Goal: Transaction & Acquisition: Purchase product/service

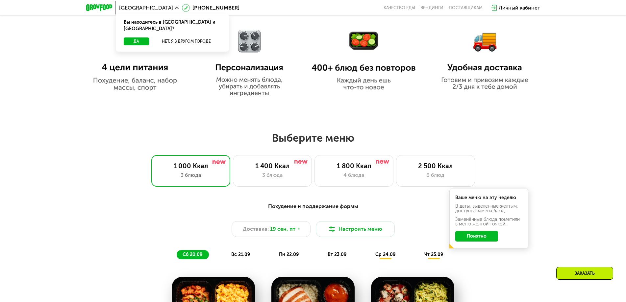
scroll to position [428, 0]
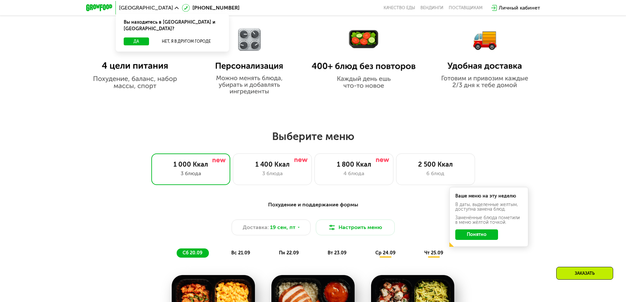
click at [482, 235] on button "Понятно" at bounding box center [476, 235] width 43 height 11
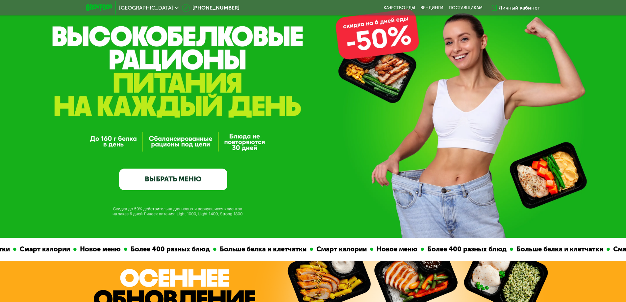
scroll to position [0, 0]
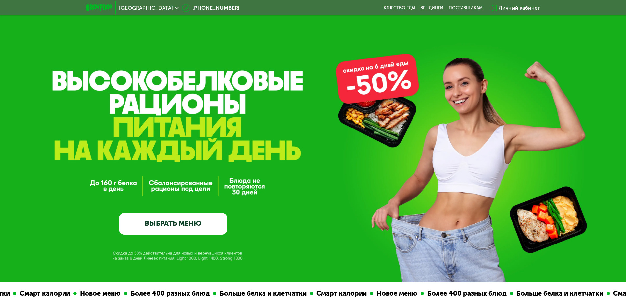
click at [526, 9] on div "Личный кабинет" at bounding box center [519, 8] width 41 height 8
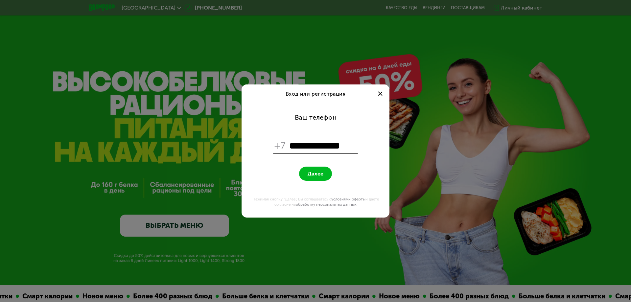
type input "**********"
click at [299, 167] on button "Далее" at bounding box center [315, 174] width 33 height 14
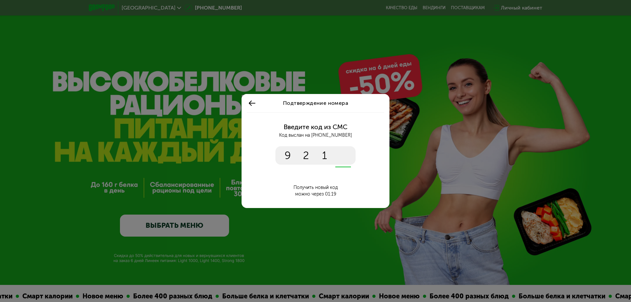
type input "****"
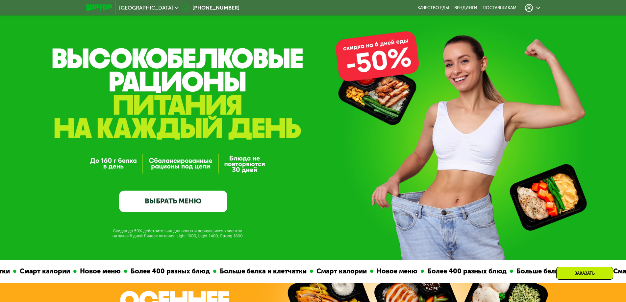
scroll to position [66, 0]
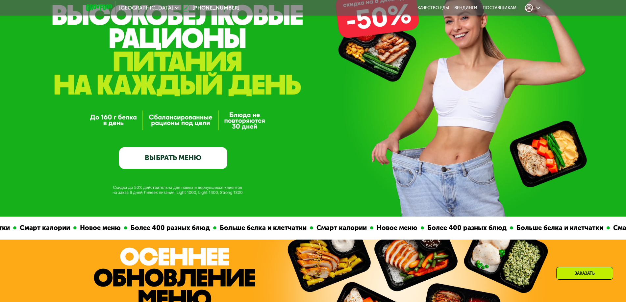
click at [535, 8] on div at bounding box center [532, 8] width 15 height 8
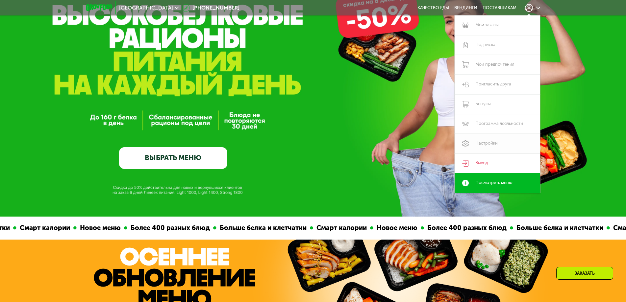
click at [497, 142] on link "Настройки" at bounding box center [498, 144] width 86 height 20
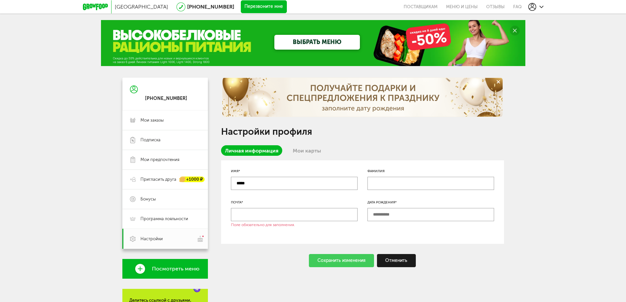
type input "*****"
click at [287, 218] on input "text" at bounding box center [294, 214] width 127 height 13
type input "**********"
click at [404, 179] on input "text" at bounding box center [430, 183] width 127 height 13
drag, startPoint x: 406, startPoint y: 209, endPoint x: 403, endPoint y: 222, distance: 12.7
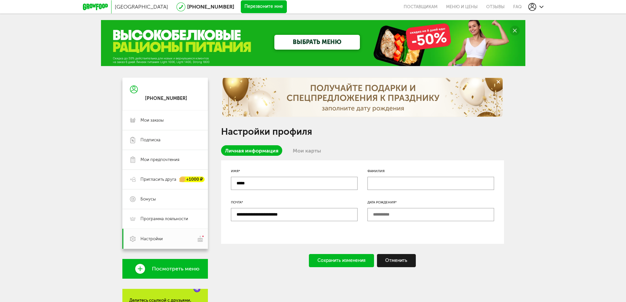
click at [406, 210] on input "text" at bounding box center [430, 214] width 127 height 13
type input "**********"
click at [359, 254] on div "**********" at bounding box center [362, 213] width 283 height 107
click at [359, 258] on div "Сохранить изменения" at bounding box center [341, 260] width 65 height 13
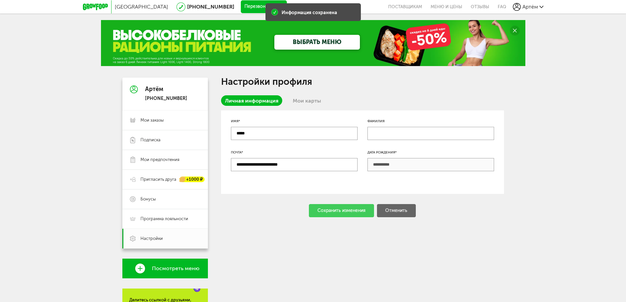
click at [318, 101] on link "Мои карты" at bounding box center [307, 100] width 36 height 11
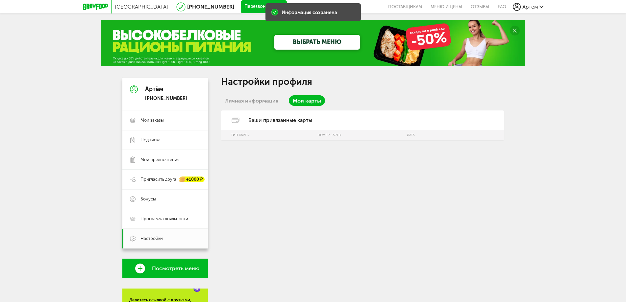
click at [263, 101] on link "Личная информация" at bounding box center [251, 100] width 61 height 11
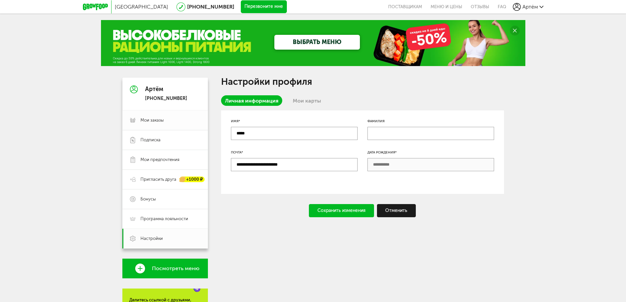
click at [160, 118] on span "Мои заказы" at bounding box center [151, 120] width 23 height 6
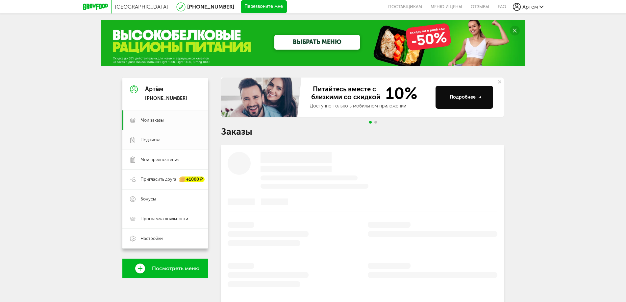
click at [153, 138] on span "Подписка" at bounding box center [150, 140] width 20 height 6
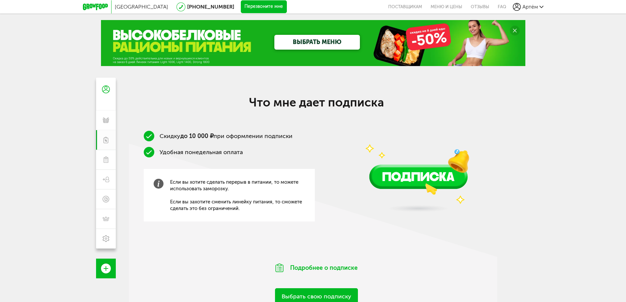
click at [372, 146] on img at bounding box center [418, 157] width 141 height 125
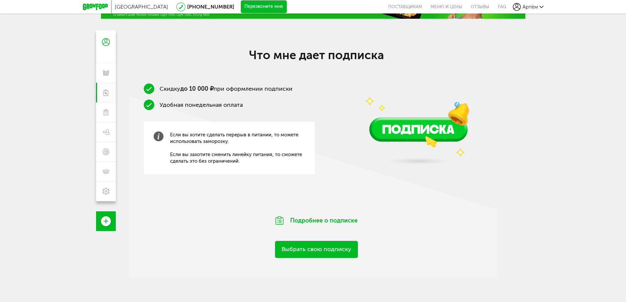
scroll to position [66, 0]
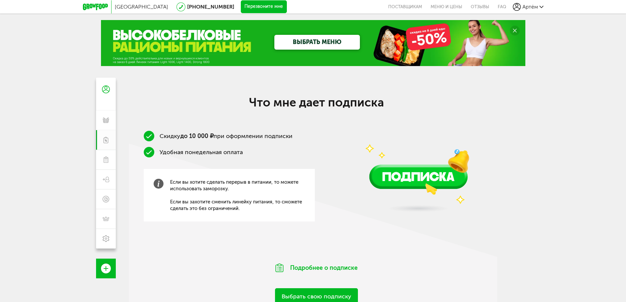
click at [101, 9] on icon at bounding box center [95, 7] width 25 height 7
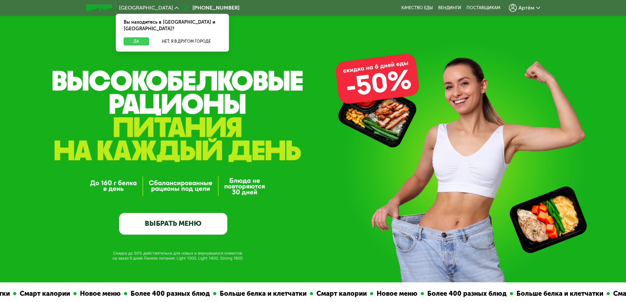
click at [139, 37] on button "Да" at bounding box center [136, 41] width 25 height 8
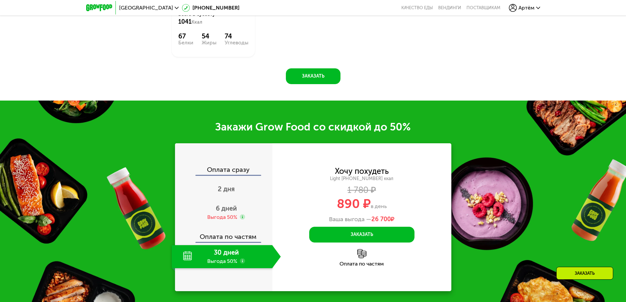
scroll to position [921, 0]
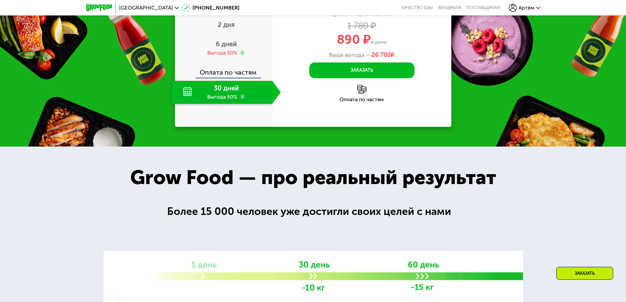
click at [366, 11] on div "Хочу похудеть" at bounding box center [362, 6] width 54 height 7
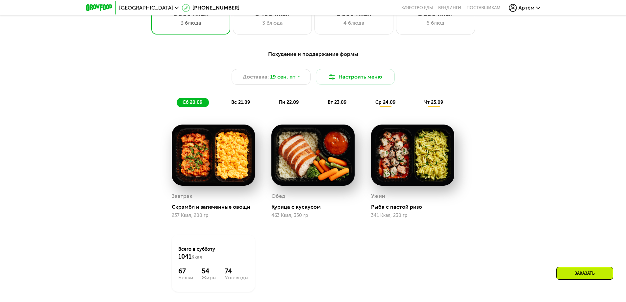
scroll to position [477, 0]
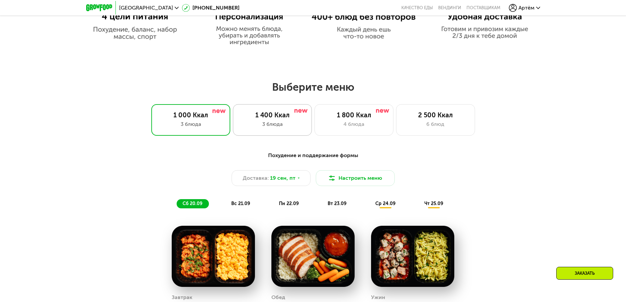
click at [289, 125] on div "3 блюда" at bounding box center [272, 124] width 65 height 8
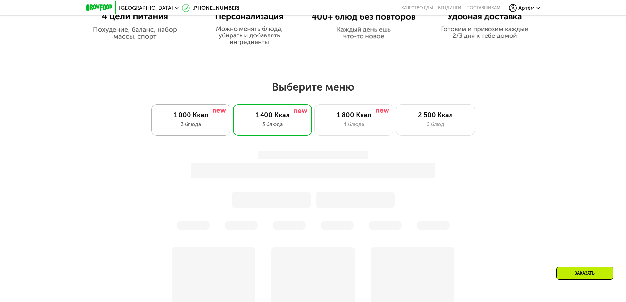
click at [217, 125] on div "3 блюда" at bounding box center [190, 124] width 65 height 8
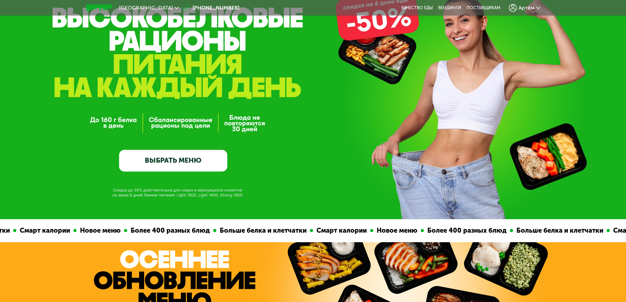
scroll to position [0, 0]
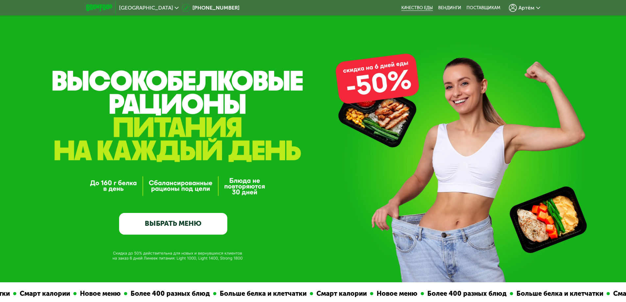
click at [421, 6] on link "Качество еды" at bounding box center [417, 7] width 32 height 5
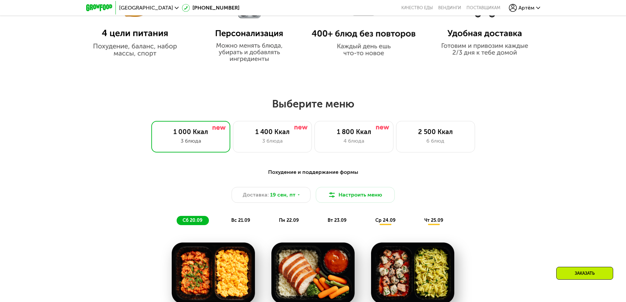
scroll to position [460, 0]
click at [340, 201] on button "Настроить меню" at bounding box center [355, 195] width 79 height 16
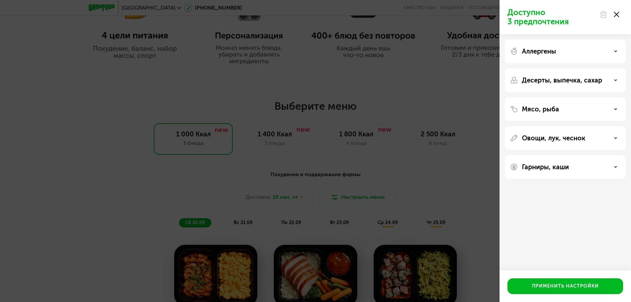
click at [547, 61] on div "Аллергены" at bounding box center [565, 51] width 121 height 24
click at [553, 53] on p "Аллергены" at bounding box center [539, 51] width 34 height 8
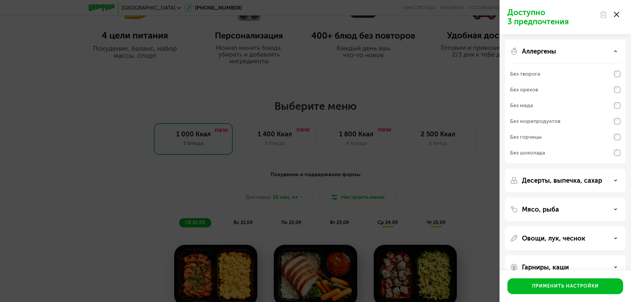
click at [553, 53] on p "Аллергены" at bounding box center [539, 51] width 34 height 8
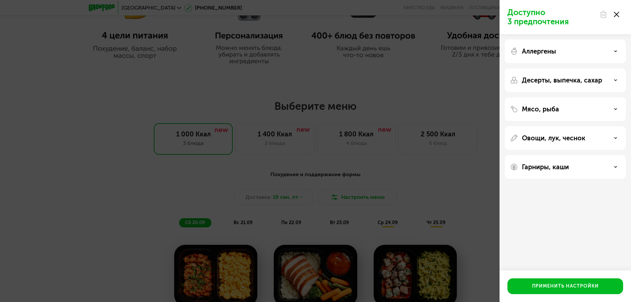
click at [555, 102] on div "Мясо, рыба" at bounding box center [565, 109] width 121 height 24
click at [562, 113] on div "Мясо, рыба" at bounding box center [565, 109] width 111 height 8
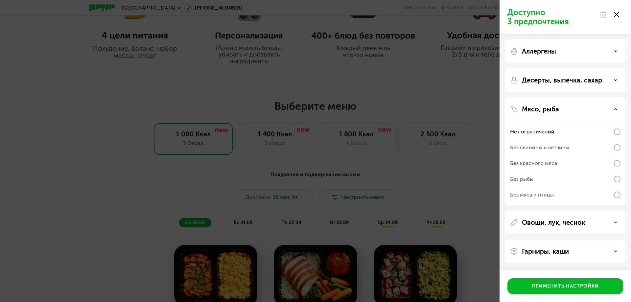
click at [562, 113] on div "Мясо, рыба" at bounding box center [565, 109] width 111 height 8
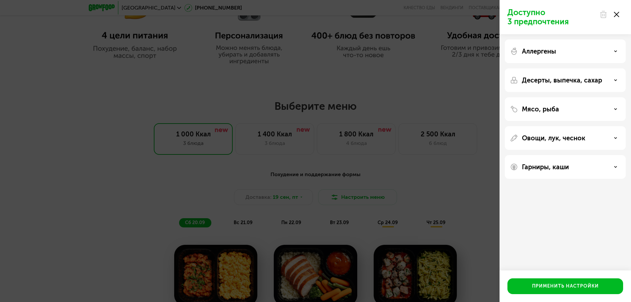
click at [565, 132] on div "Овощи, лук, чеснок" at bounding box center [565, 138] width 121 height 24
click at [567, 136] on p "Овощи, лук, чеснок" at bounding box center [553, 138] width 63 height 8
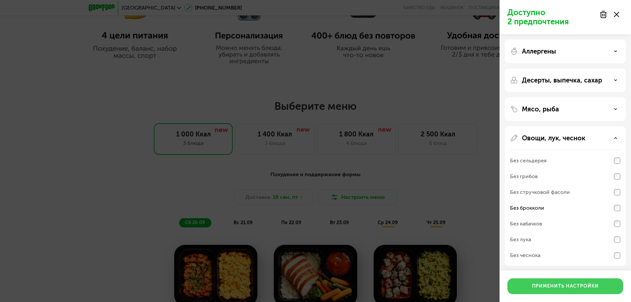
click at [579, 289] on div "Применить настройки" at bounding box center [565, 286] width 67 height 7
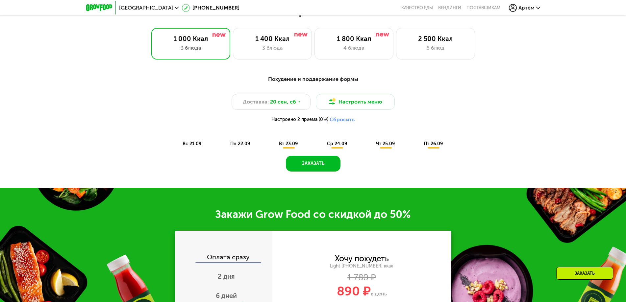
scroll to position [493, 0]
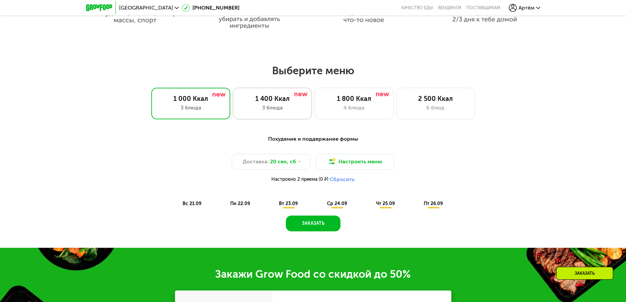
click at [285, 111] on div "3 блюда" at bounding box center [272, 108] width 65 height 8
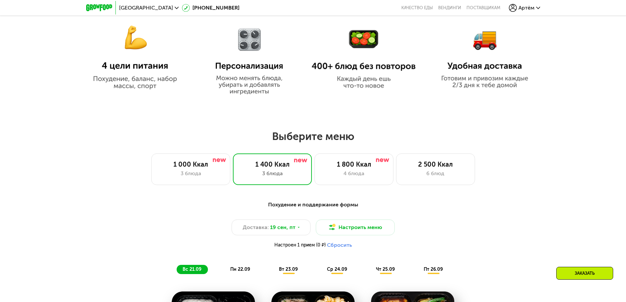
scroll to position [559, 0]
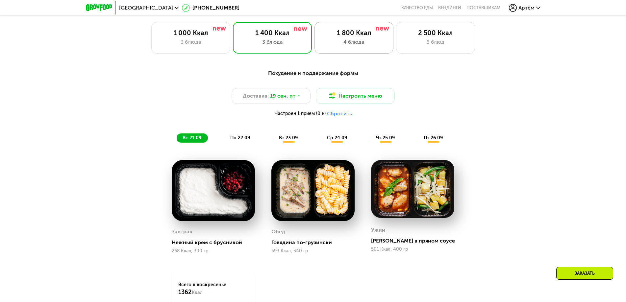
click at [348, 34] on div "1 800 Ккал" at bounding box center [353, 33] width 65 height 8
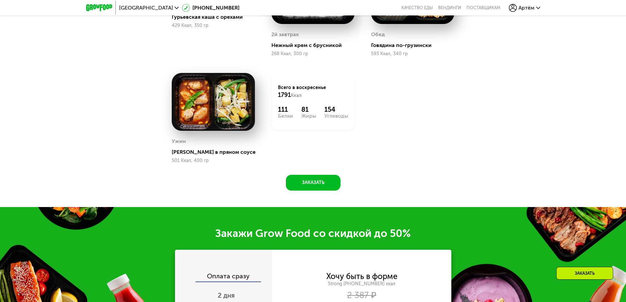
scroll to position [658, 0]
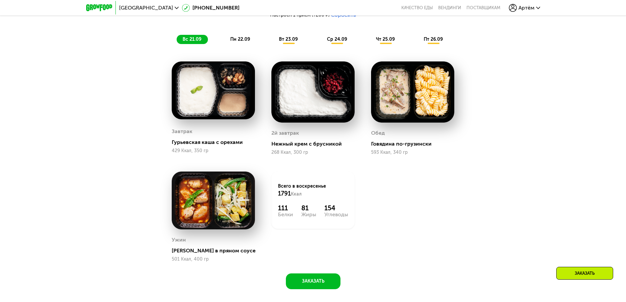
click at [309, 117] on img at bounding box center [312, 92] width 83 height 61
click at [299, 146] on div "Нежный крем с брусникой" at bounding box center [315, 144] width 88 height 7
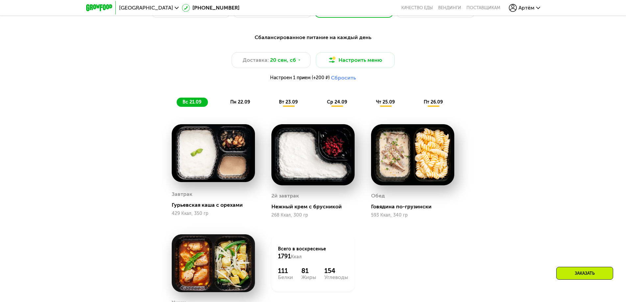
scroll to position [526, 0]
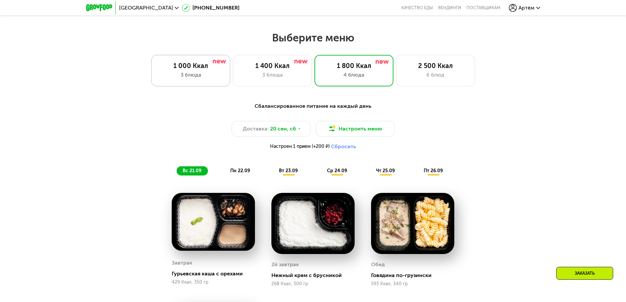
click at [201, 65] on div "1 000 Ккал" at bounding box center [190, 66] width 65 height 8
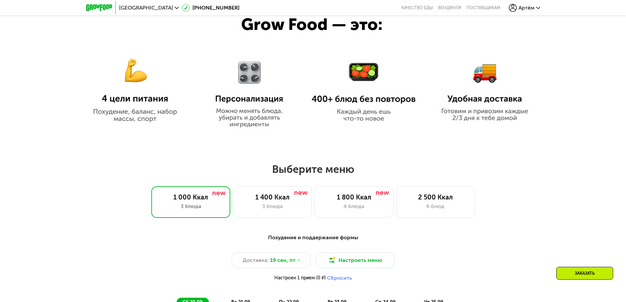
scroll to position [493, 0]
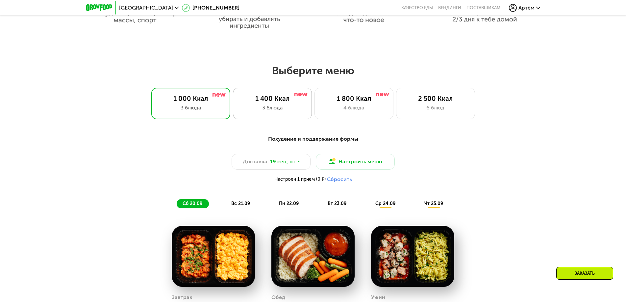
click at [292, 112] on div "3 блюда" at bounding box center [272, 108] width 65 height 8
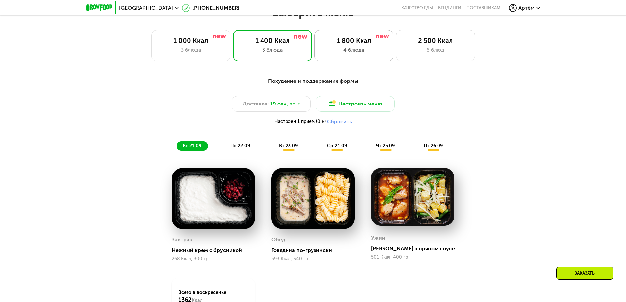
scroll to position [592, 0]
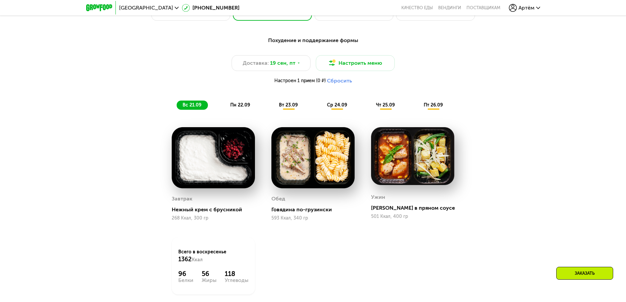
click at [200, 149] on img at bounding box center [213, 157] width 83 height 61
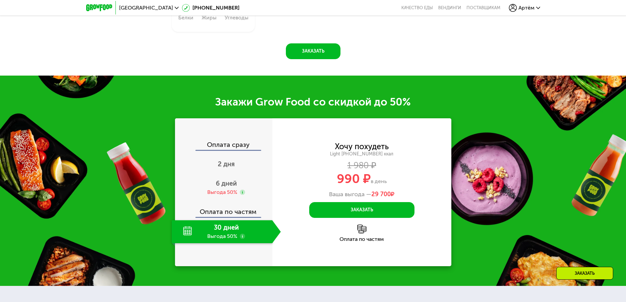
scroll to position [855, 0]
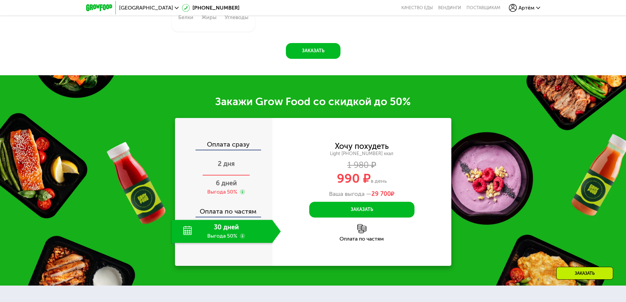
click at [230, 166] on span "2 дня" at bounding box center [226, 164] width 17 height 8
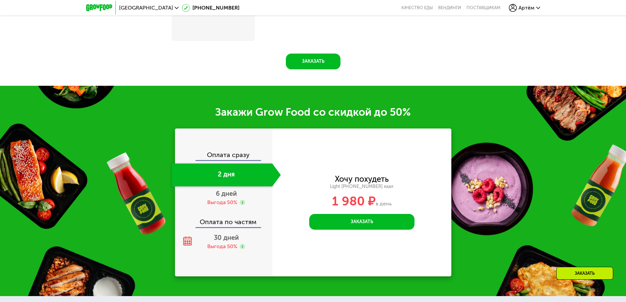
scroll to position [866, 0]
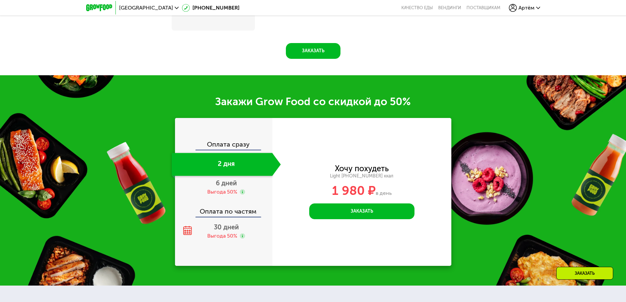
click at [237, 150] on div "Оплата сразу" at bounding box center [224, 145] width 97 height 9
click at [234, 146] on div "Оплата сразу" at bounding box center [224, 145] width 97 height 9
click at [226, 187] on span "6 дней" at bounding box center [226, 183] width 21 height 8
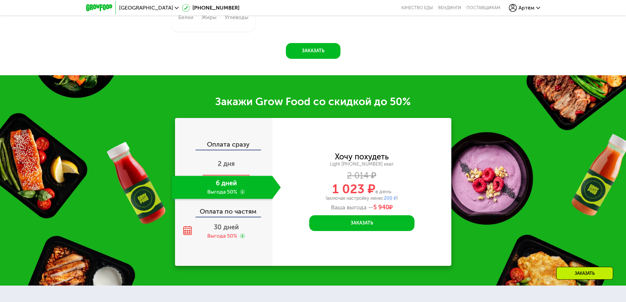
click at [238, 169] on div "2 дня" at bounding box center [226, 164] width 109 height 23
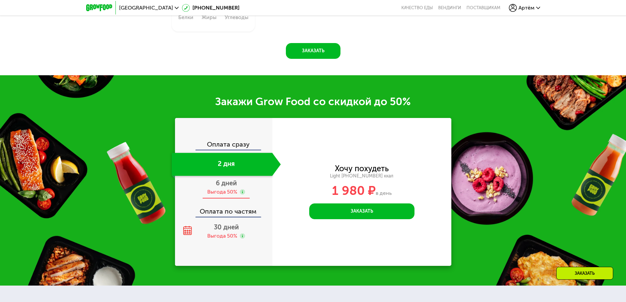
click at [232, 191] on div "Выгода 50%" at bounding box center [222, 191] width 30 height 7
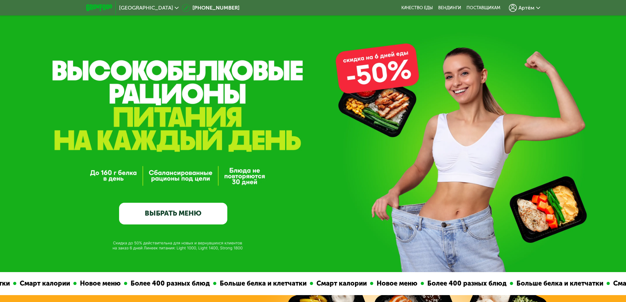
scroll to position [0, 0]
